Goal: Transaction & Acquisition: Purchase product/service

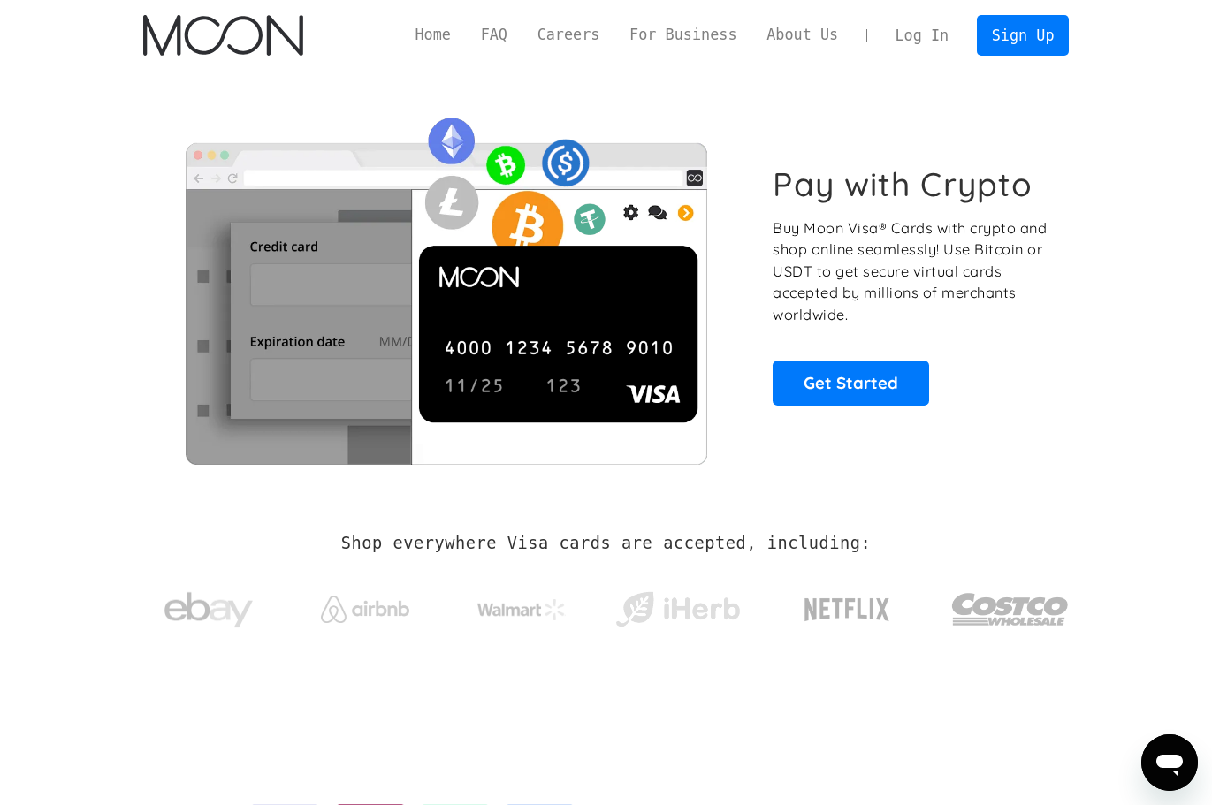
click at [932, 35] on link "Log In" at bounding box center [921, 35] width 83 height 39
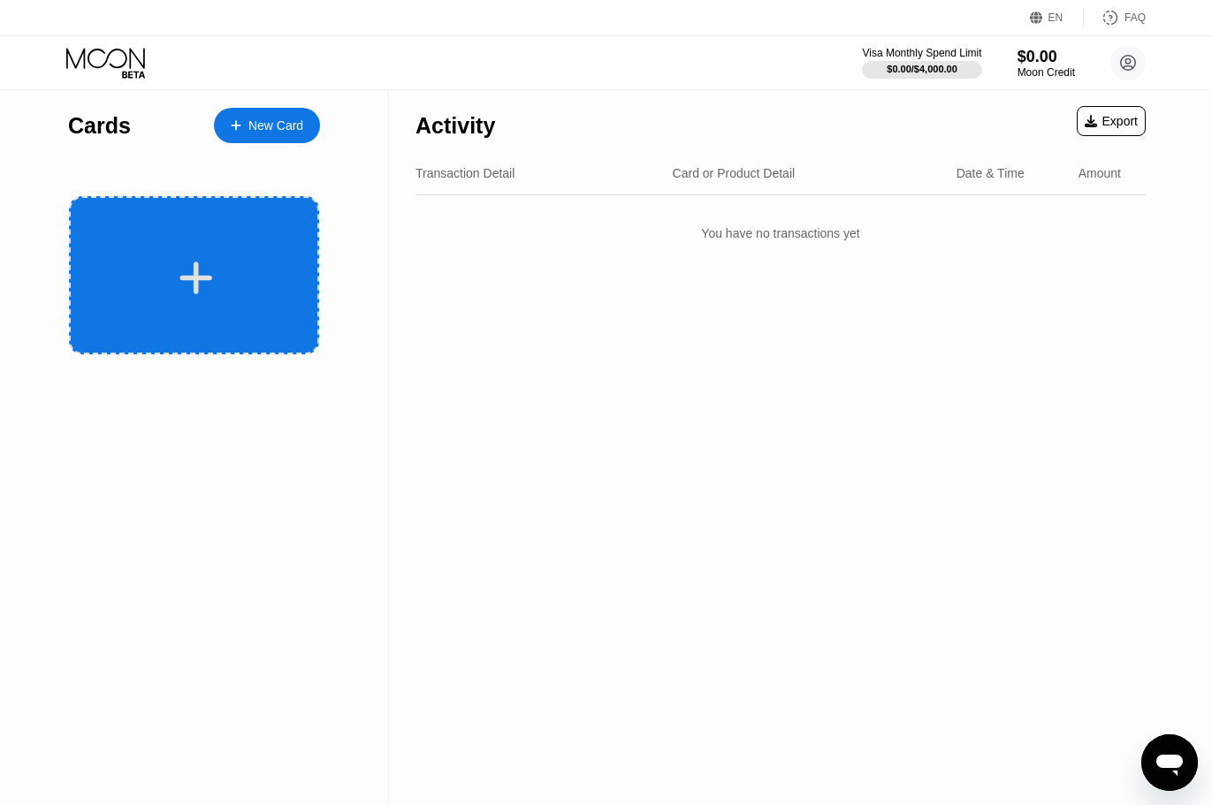
click at [194, 293] on icon at bounding box center [196, 278] width 34 height 40
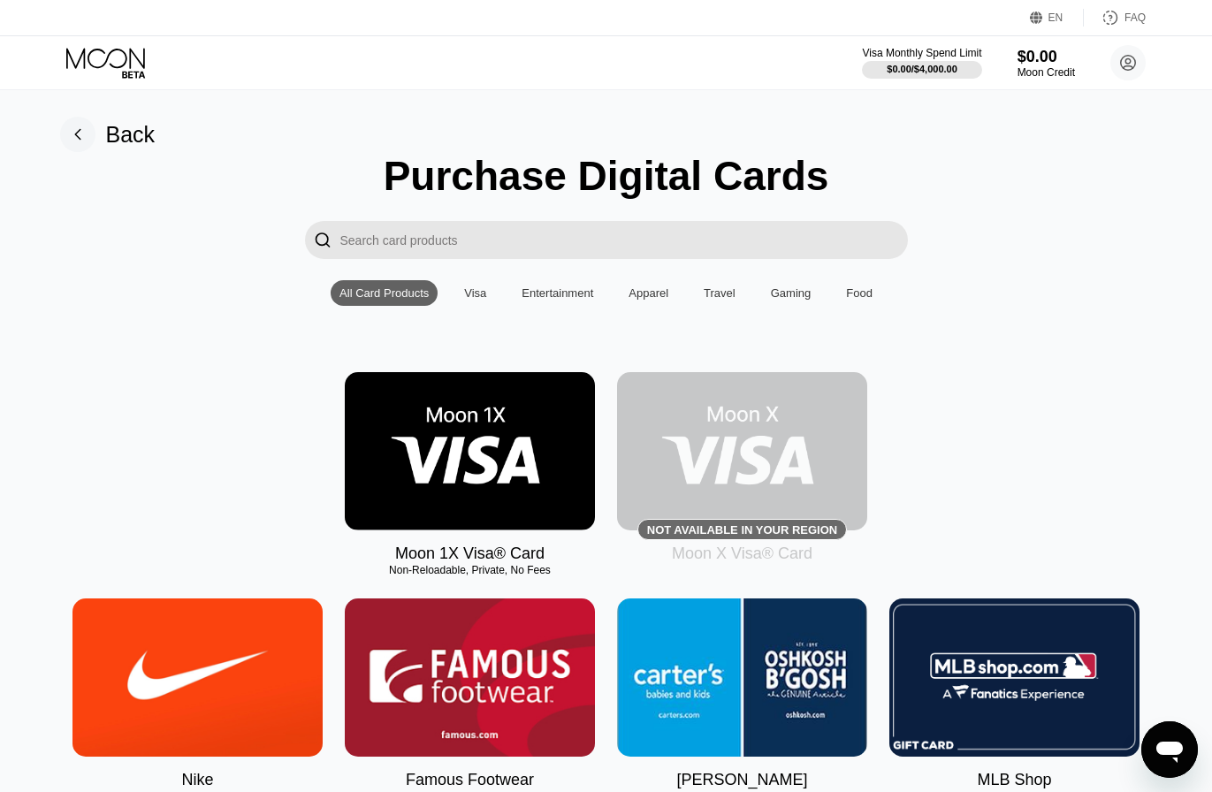
click at [496, 433] on img at bounding box center [470, 451] width 250 height 158
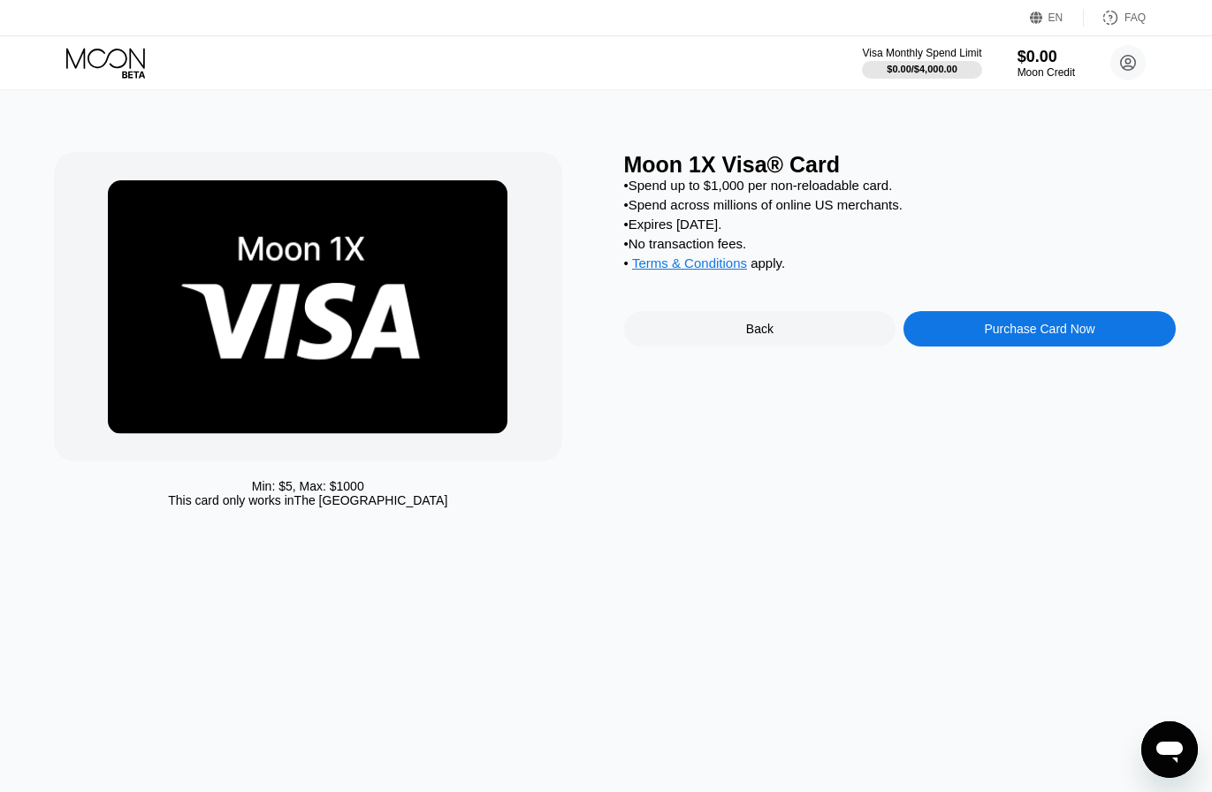
click at [1109, 337] on div "Purchase Card Now" at bounding box center [1039, 328] width 272 height 35
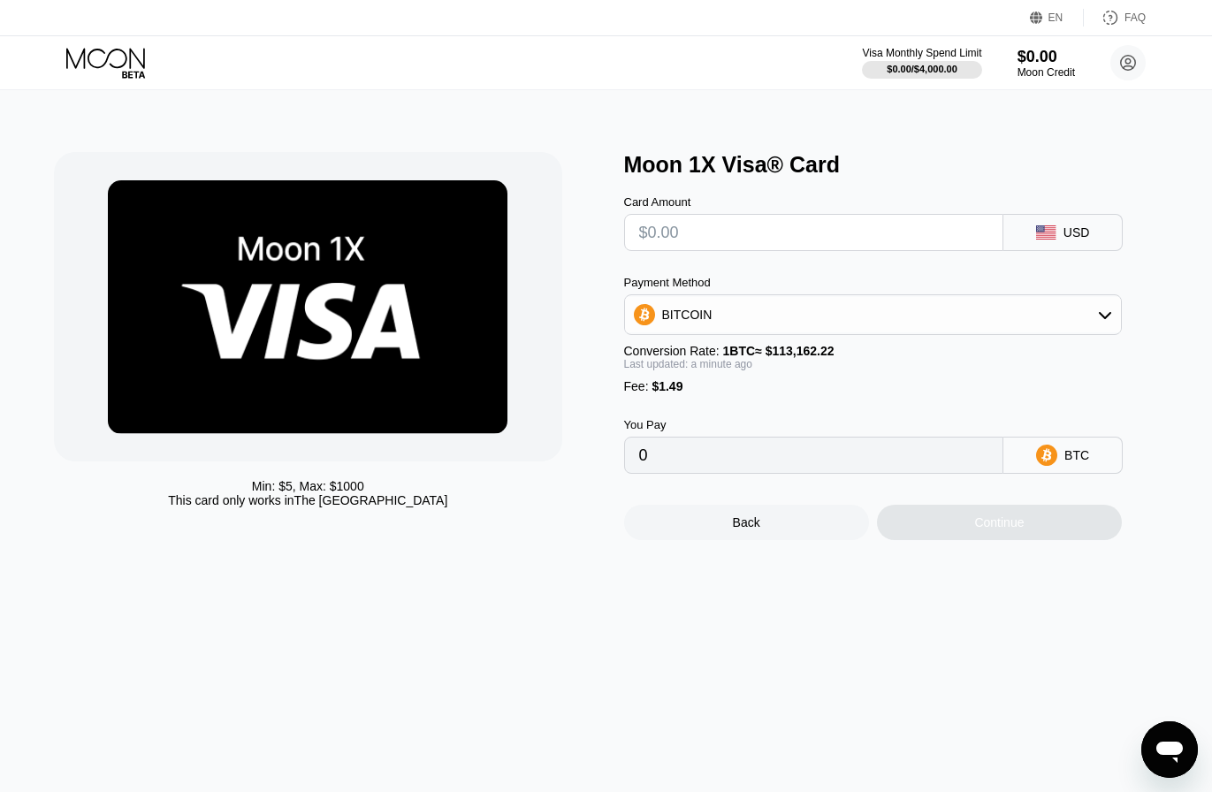
click at [1106, 316] on icon at bounding box center [1105, 315] width 14 height 14
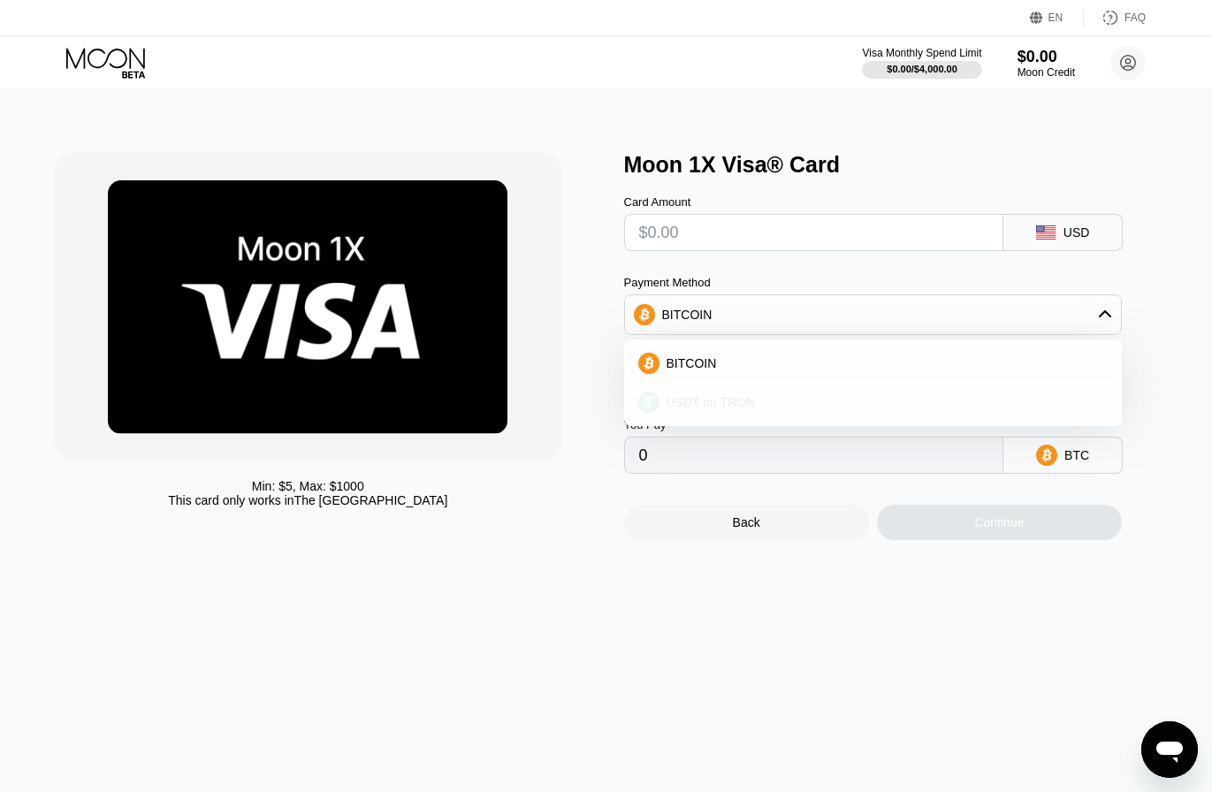
click at [779, 409] on div "USDT on TRON" at bounding box center [883, 402] width 449 height 14
type input "0.00"
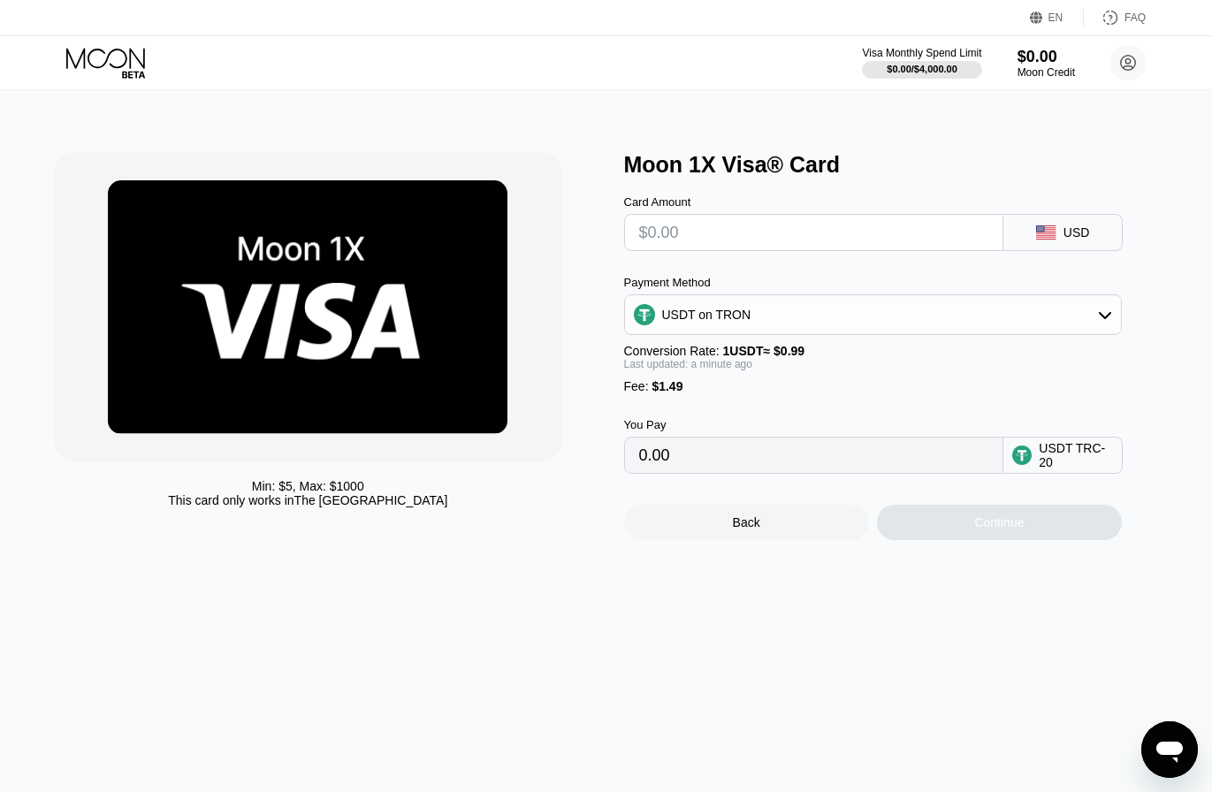
drag, startPoint x: 649, startPoint y: 411, endPoint x: 638, endPoint y: 414, distance: 10.9
click at [638, 414] on div "Card Amount USD Payment Method USDT on TRON Conversion Rate: 1 USDT ≈ $0.99 Las…" at bounding box center [899, 326] width 551 height 296
drag, startPoint x: 680, startPoint y: 406, endPoint x: 653, endPoint y: 399, distance: 27.2
click at [650, 393] on div "Fee : $1.49" at bounding box center [873, 386] width 498 height 14
drag, startPoint x: 795, startPoint y: 362, endPoint x: 775, endPoint y: 364, distance: 19.5
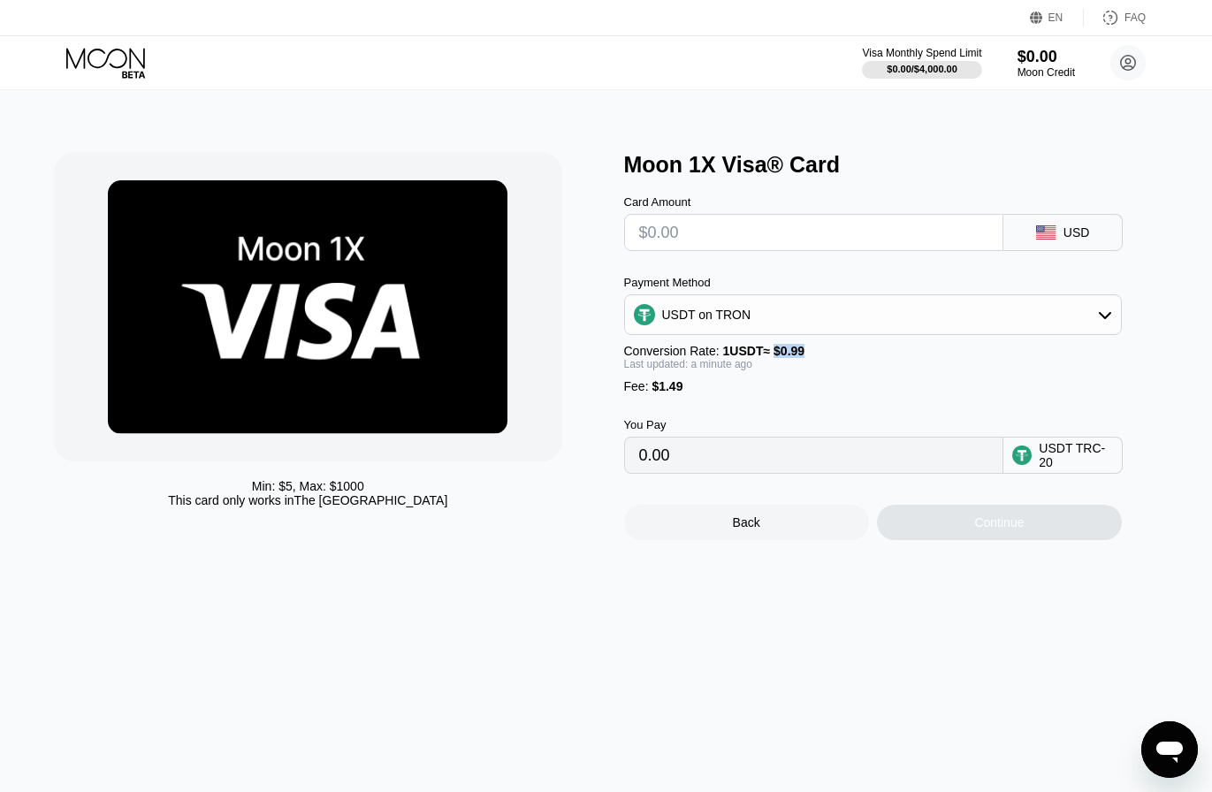
click at [775, 358] on div "Conversion Rate: 1 USDT ≈ $0.99" at bounding box center [873, 351] width 498 height 14
click at [723, 465] on input "0.00" at bounding box center [814, 454] width 350 height 35
click at [1066, 469] on div "USDT TRC-20" at bounding box center [1075, 455] width 74 height 28
drag, startPoint x: 727, startPoint y: 468, endPoint x: 627, endPoint y: 472, distance: 100.8
click at [627, 472] on div "0.00" at bounding box center [814, 455] width 380 height 37
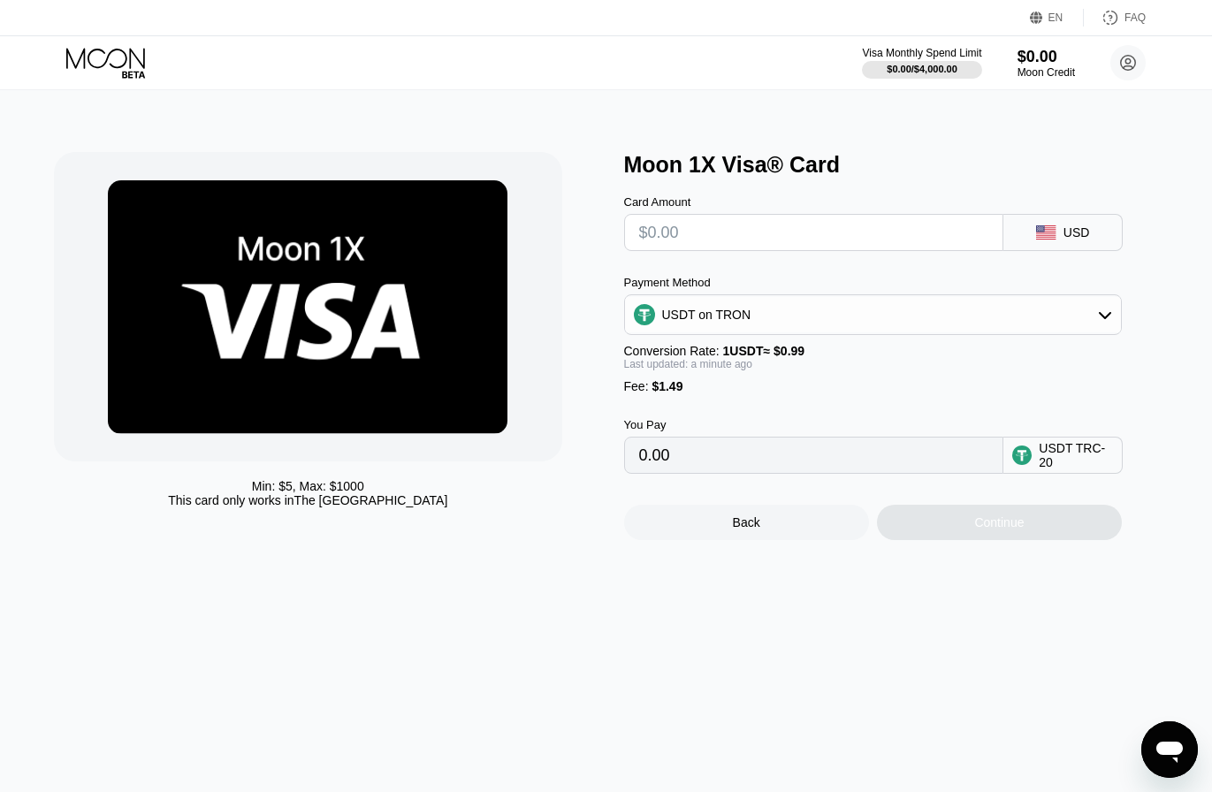
click at [817, 415] on div "You Pay 0.00 USDT TRC-20" at bounding box center [899, 433] width 551 height 80
click at [787, 468] on input "0.00" at bounding box center [814, 454] width 350 height 35
click at [736, 473] on input "0.00" at bounding box center [814, 454] width 350 height 35
drag, startPoint x: 701, startPoint y: 465, endPoint x: 609, endPoint y: 468, distance: 92.0
click at [609, 468] on div "Min: $ 5 , Max: $ 1000 This card only works in The United States Moon 1X Visa® …" at bounding box center [606, 346] width 1104 height 388
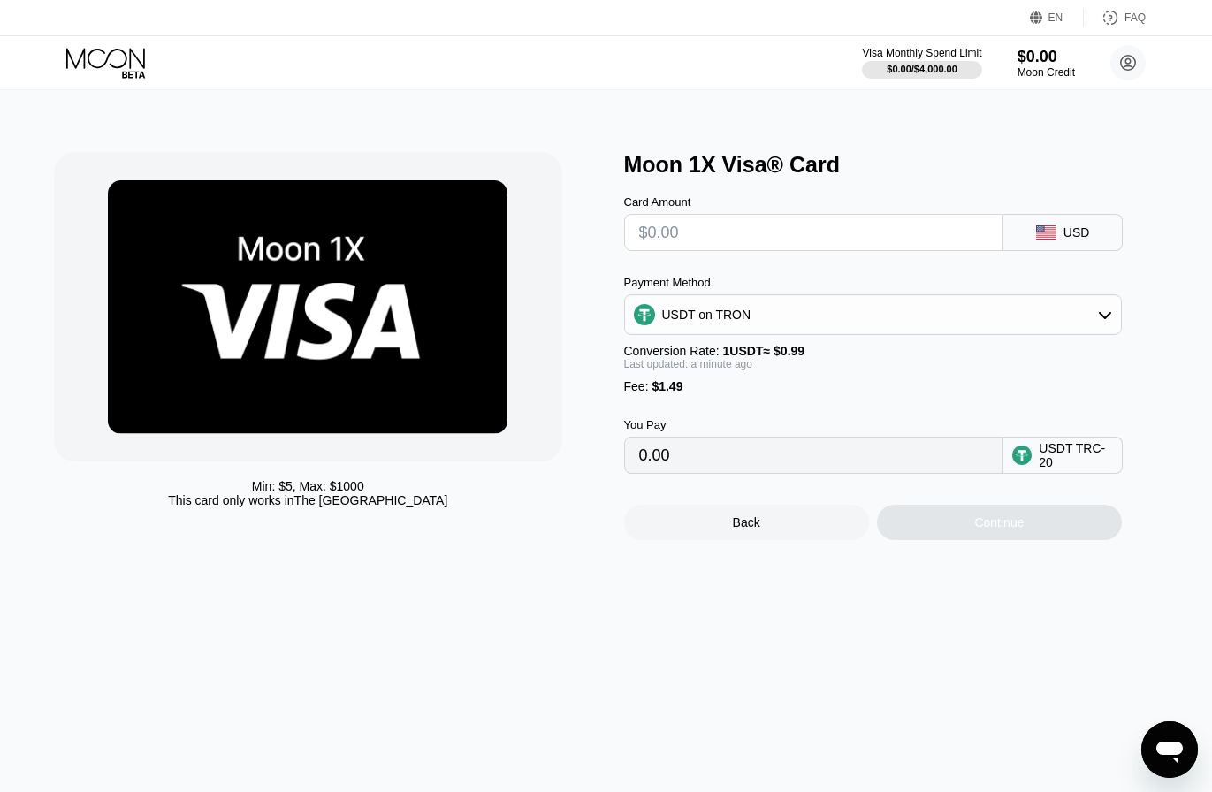
click at [714, 236] on input "text" at bounding box center [814, 232] width 350 height 35
type input "$5"
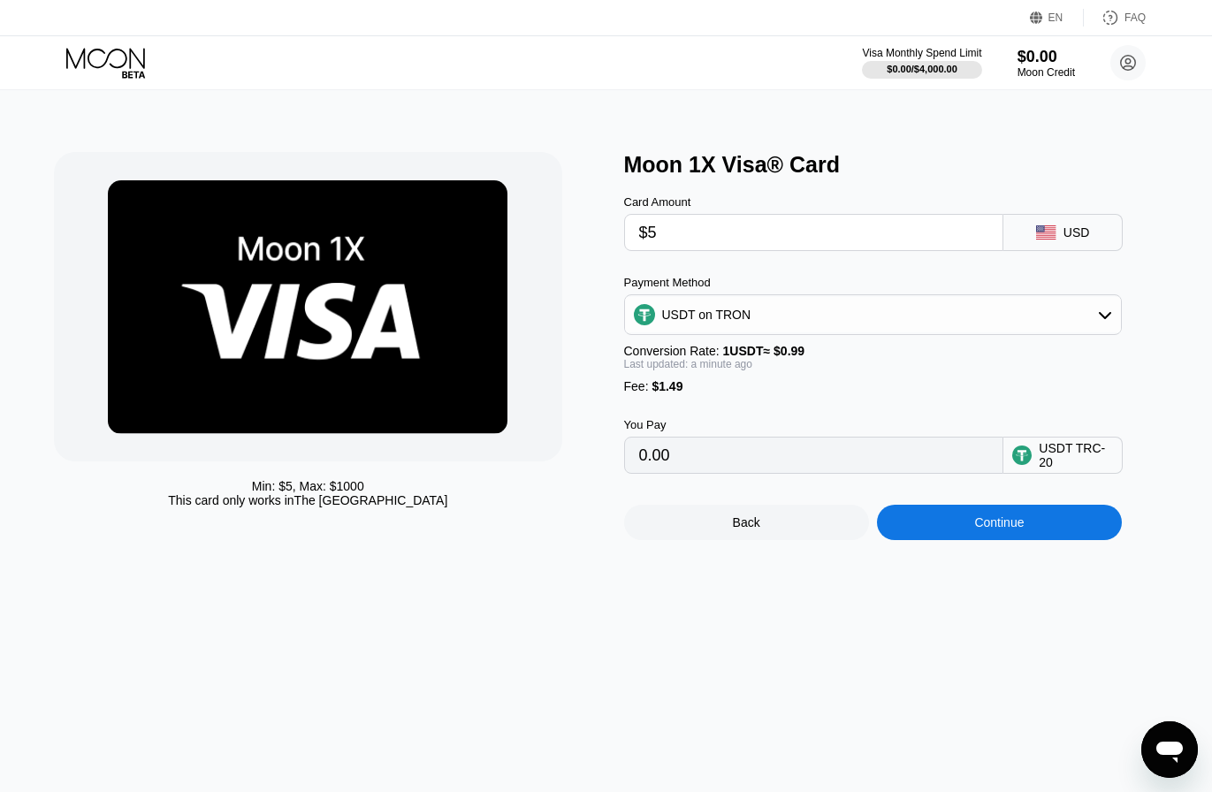
type input "6.56"
type input "$5"
click at [711, 472] on input "6.56" at bounding box center [814, 454] width 350 height 35
click at [707, 470] on input "6.56" at bounding box center [814, 454] width 350 height 35
